Goal: Information Seeking & Learning: Learn about a topic

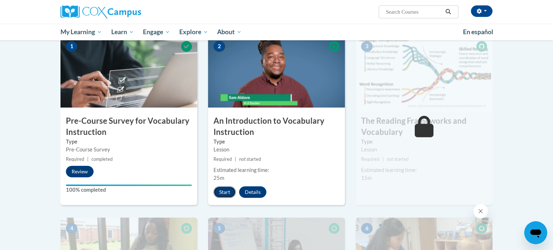
click at [222, 190] on button "Start" at bounding box center [225, 193] width 22 height 12
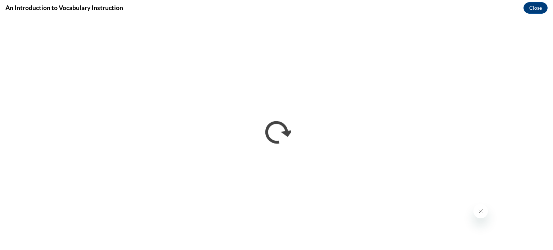
click at [479, 217] on button "Close message from company" at bounding box center [481, 211] width 14 height 14
click at [479, 215] on button "Close message from company" at bounding box center [481, 211] width 14 height 14
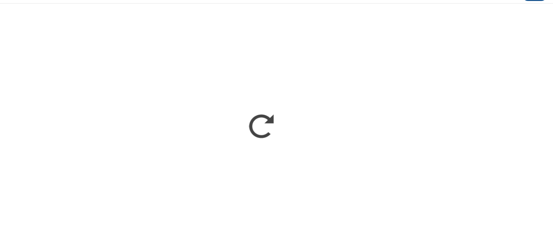
scroll to position [162, 0]
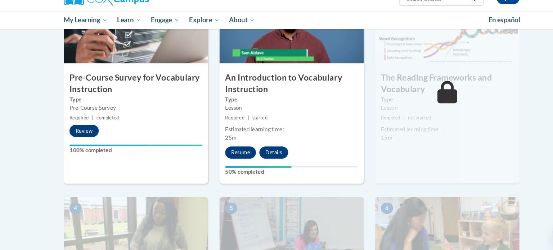
scroll to position [198, 0]
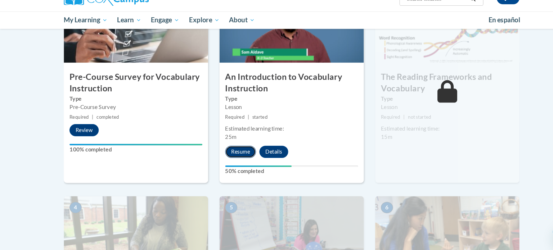
click at [229, 159] on button "Resume" at bounding box center [228, 157] width 29 height 12
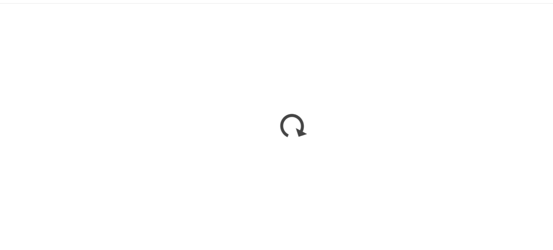
scroll to position [0, 0]
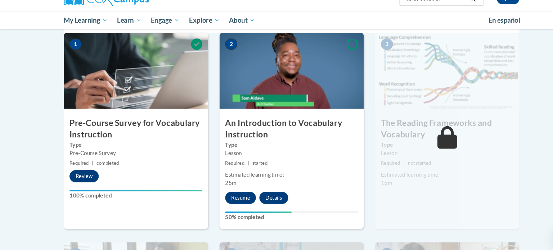
scroll to position [155, 0]
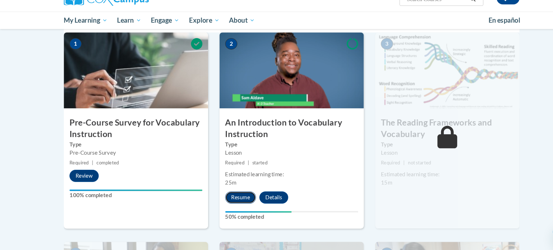
click at [224, 205] on button "Resume" at bounding box center [228, 201] width 29 height 12
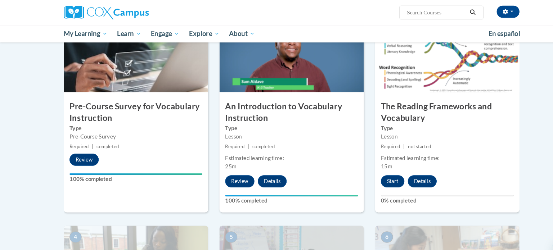
scroll to position [179, 0]
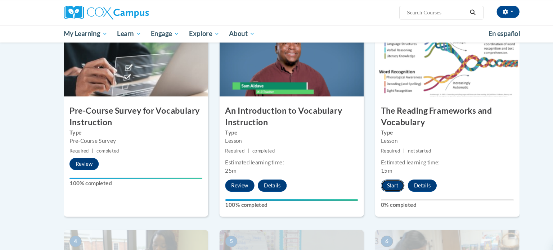
click at [375, 179] on button "Start" at bounding box center [372, 176] width 22 height 12
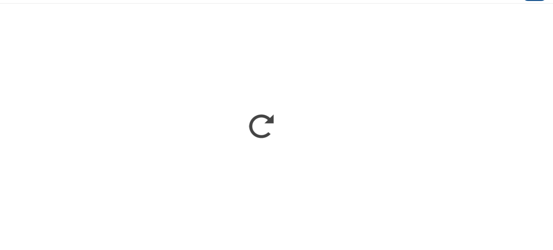
scroll to position [179, 0]
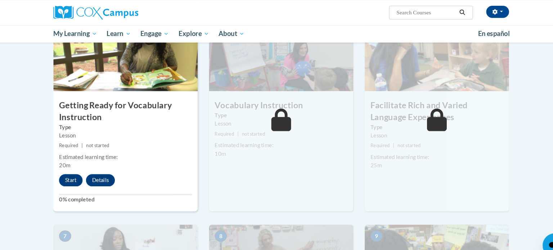
scroll to position [383, 0]
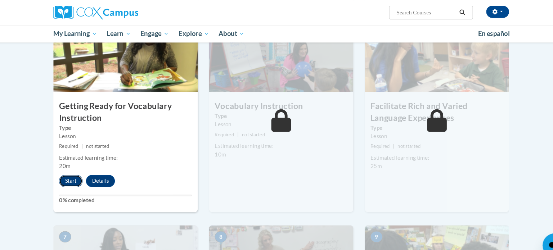
click at [73, 169] on button "Start" at bounding box center [77, 172] width 22 height 12
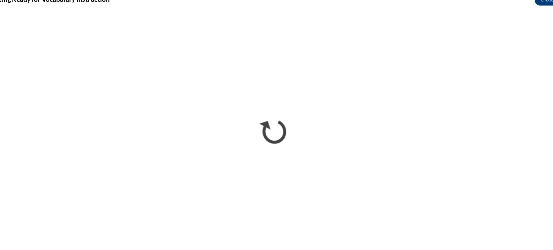
scroll to position [382, 0]
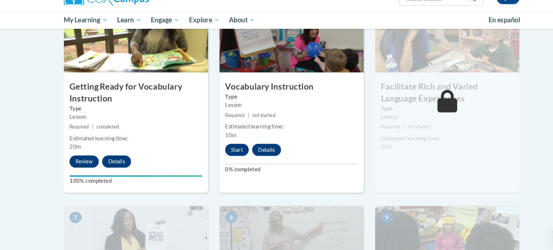
scroll to position [388, 0]
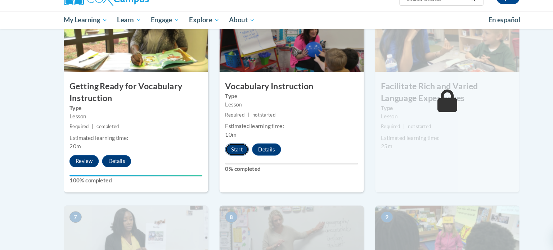
click at [226, 159] on button "Start" at bounding box center [225, 155] width 22 height 12
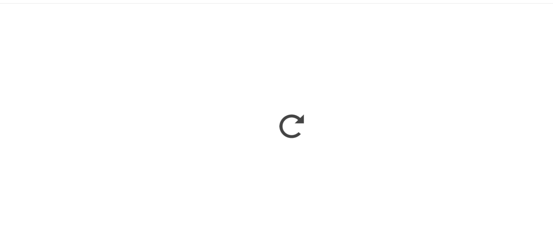
scroll to position [388, 0]
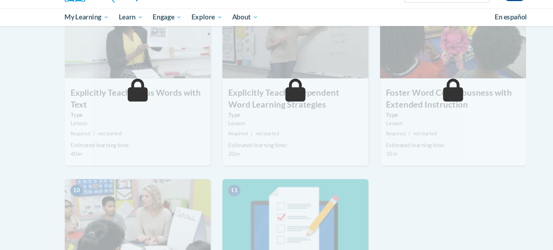
scroll to position [581, 0]
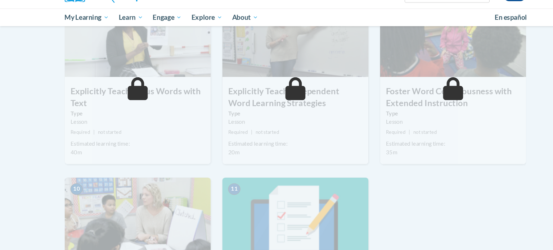
click at [117, 136] on small "Required | not started" at bounding box center [129, 140] width 137 height 8
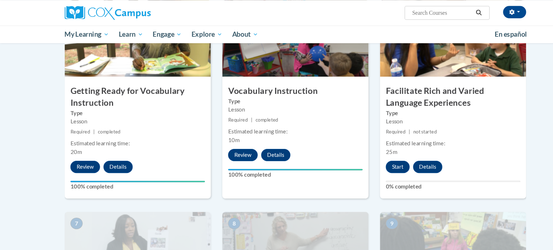
scroll to position [397, 0]
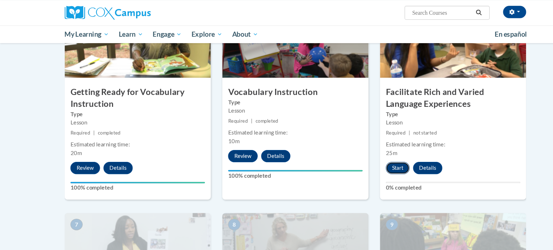
click at [371, 160] on button "Start" at bounding box center [372, 158] width 22 height 12
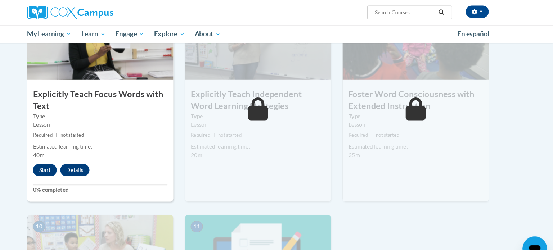
scroll to position [593, 0]
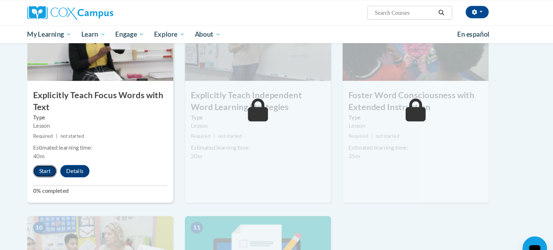
click at [67, 156] on button "Start" at bounding box center [77, 161] width 22 height 12
